Goal: Information Seeking & Learning: Learn about a topic

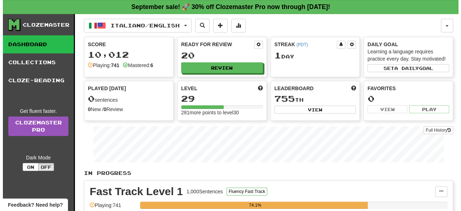
scroll to position [185, 0]
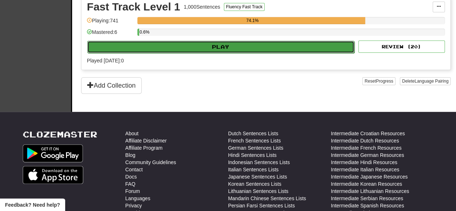
click at [238, 48] on button "Play" at bounding box center [220, 47] width 267 height 12
select select "**"
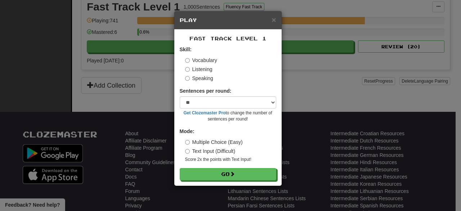
click at [207, 82] on form "Skill: Vocabulary Listening Speaking Sentences per round: * ** ** ** ** ** *** …" at bounding box center [228, 113] width 97 height 134
click at [206, 80] on label "Speaking" at bounding box center [199, 78] width 28 height 7
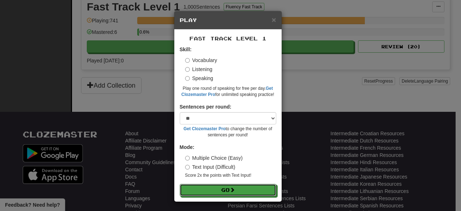
click at [218, 196] on button "Go" at bounding box center [228, 190] width 97 height 12
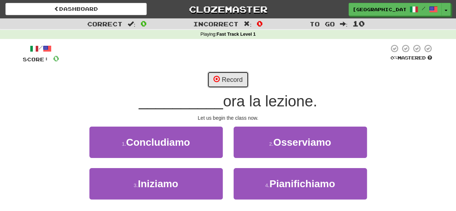
click at [236, 77] on button "Record" at bounding box center [227, 79] width 41 height 17
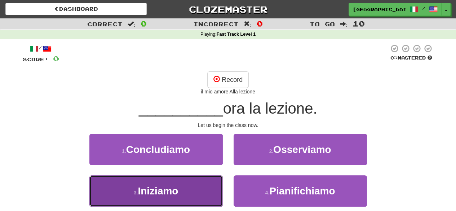
click at [178, 191] on span "Iniziamo" at bounding box center [158, 190] width 40 height 11
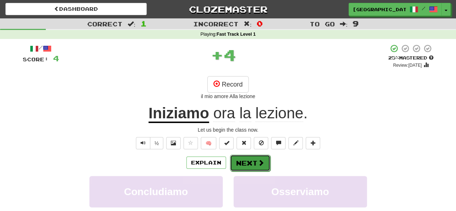
click at [254, 160] on button "Next" at bounding box center [250, 163] width 40 height 17
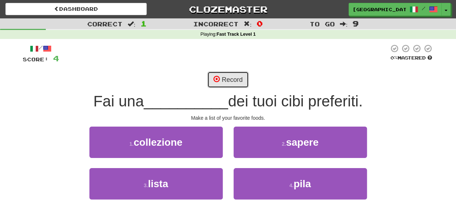
click at [230, 77] on button "Record" at bounding box center [227, 79] width 41 height 17
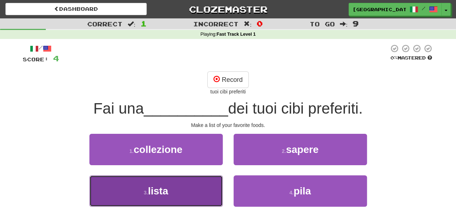
click at [194, 200] on button "3 . lista" at bounding box center [155, 190] width 133 height 31
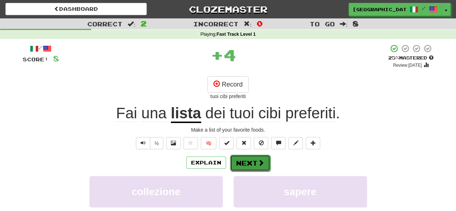
click at [243, 161] on button "Next" at bounding box center [250, 163] width 40 height 17
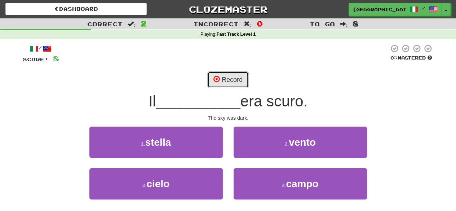
click at [223, 77] on button "Record" at bounding box center [227, 79] width 41 height 17
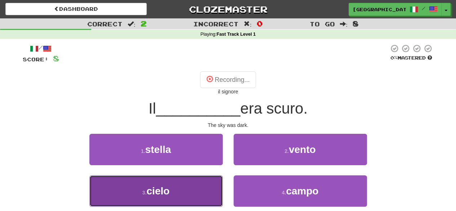
click at [169, 206] on button "3 . cielo" at bounding box center [155, 190] width 133 height 31
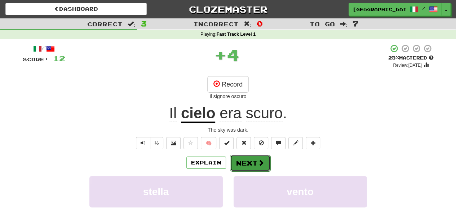
click at [248, 160] on button "Next" at bounding box center [250, 163] width 40 height 17
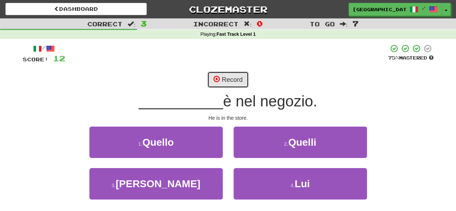
click at [231, 73] on button "Record" at bounding box center [227, 79] width 41 height 17
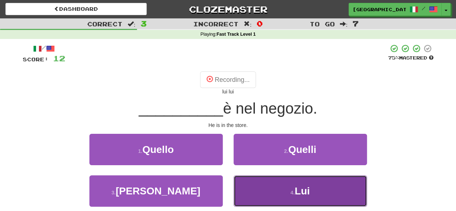
click at [276, 185] on button "4 . Lui" at bounding box center [300, 190] width 133 height 31
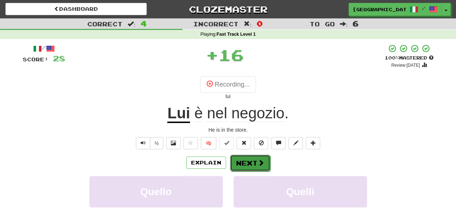
click at [248, 163] on button "Next" at bounding box center [250, 163] width 40 height 17
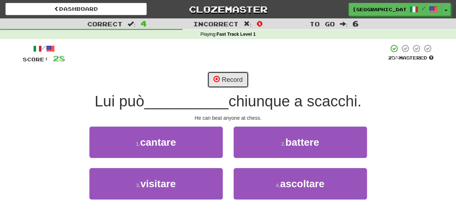
click at [224, 83] on button "Record" at bounding box center [227, 79] width 41 height 17
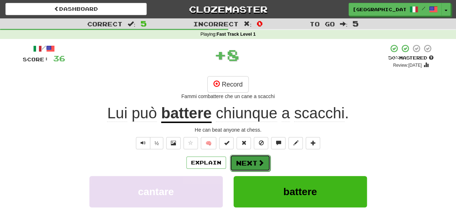
click at [256, 159] on button "Next" at bounding box center [250, 163] width 40 height 17
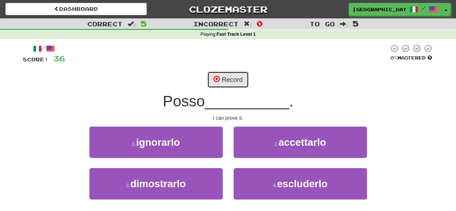
click at [216, 82] on span at bounding box center [216, 79] width 6 height 6
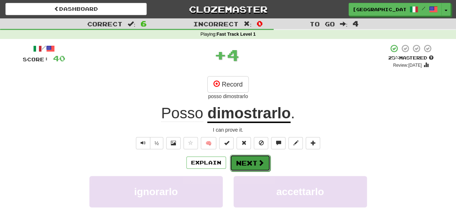
click at [249, 161] on button "Next" at bounding box center [250, 163] width 40 height 17
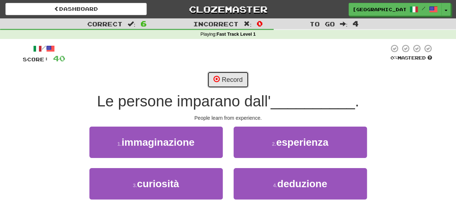
click at [220, 75] on button "Record" at bounding box center [227, 79] width 41 height 17
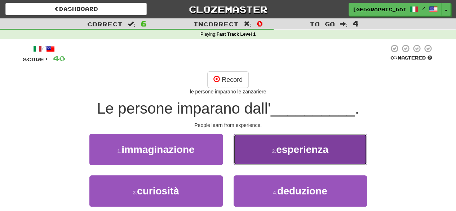
click at [267, 152] on button "2 . esperienza" at bounding box center [300, 149] width 133 height 31
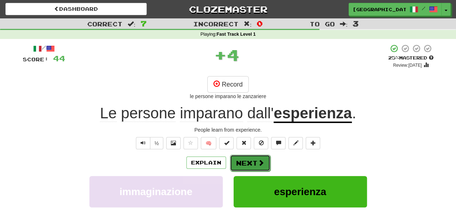
click at [248, 161] on button "Next" at bounding box center [250, 163] width 40 height 17
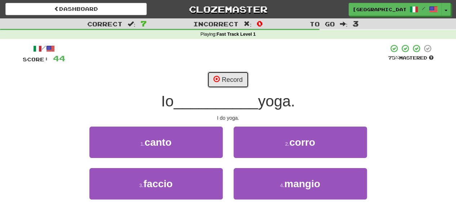
click at [228, 80] on button "Record" at bounding box center [227, 79] width 41 height 17
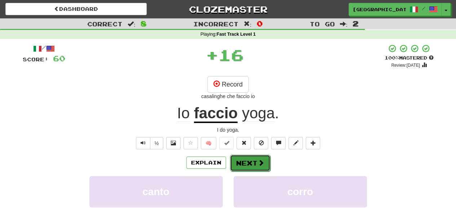
click at [251, 158] on button "Next" at bounding box center [250, 163] width 40 height 17
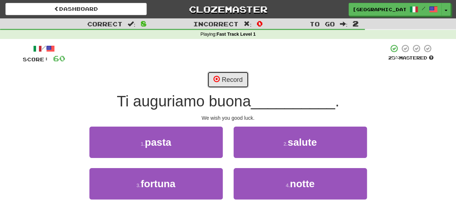
click at [218, 81] on span at bounding box center [216, 79] width 6 height 6
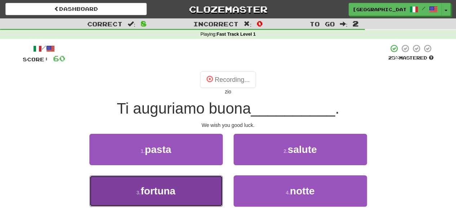
click at [173, 183] on button "3 . fortuna" at bounding box center [155, 190] width 133 height 31
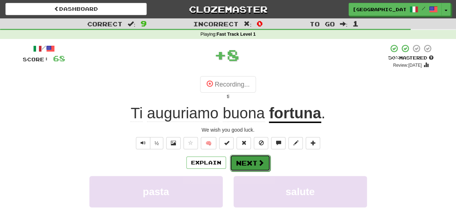
click at [258, 159] on span at bounding box center [261, 162] width 6 height 6
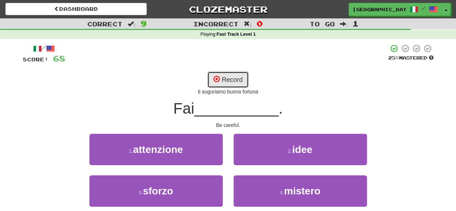
click at [225, 72] on button "Record" at bounding box center [227, 79] width 41 height 17
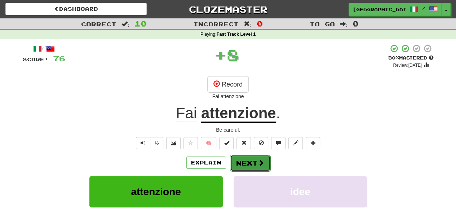
click at [254, 155] on button "Next" at bounding box center [250, 163] width 40 height 17
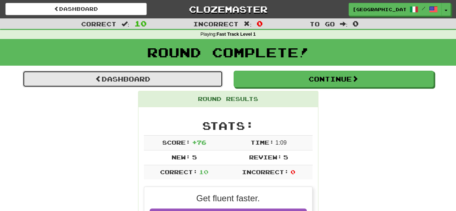
click at [114, 80] on link "Dashboard" at bounding box center [123, 79] width 200 height 17
